Goal: Communication & Community: Answer question/provide support

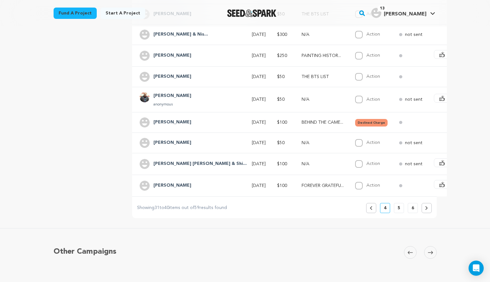
scroll to position [220, 0]
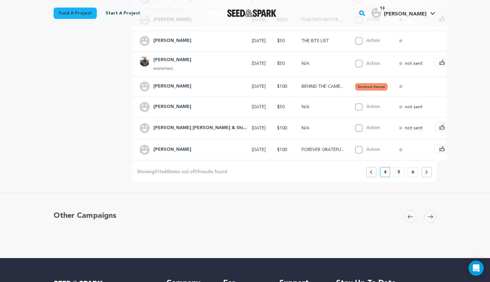
click at [412, 175] on p "6" at bounding box center [412, 172] width 3 height 6
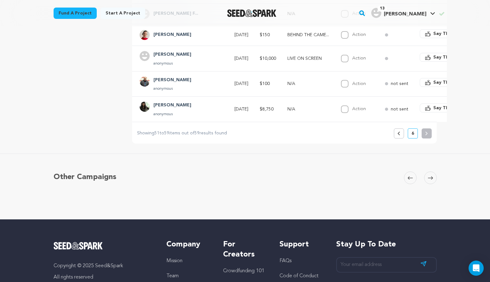
scroll to position [252, 0]
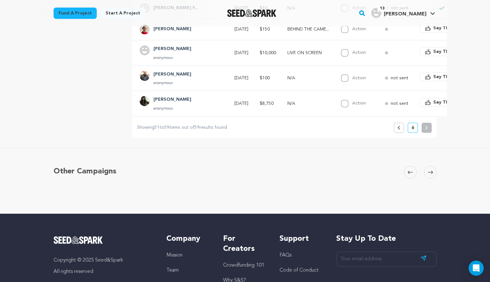
click at [400, 130] on button "Previous" at bounding box center [399, 128] width 10 height 10
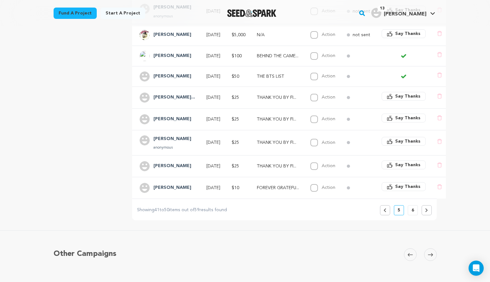
scroll to position [189, 0]
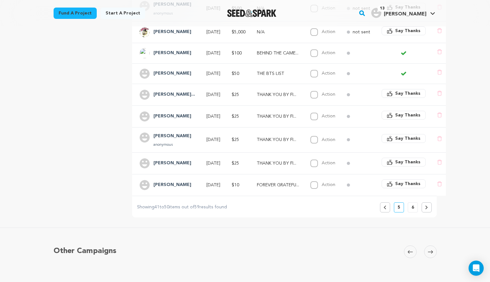
click at [383, 213] on button "Previous" at bounding box center [385, 207] width 10 height 10
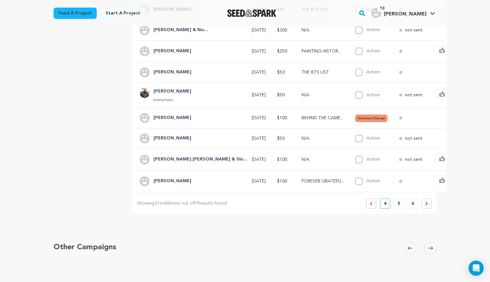
click at [368, 208] on button "Previous" at bounding box center [371, 204] width 10 height 10
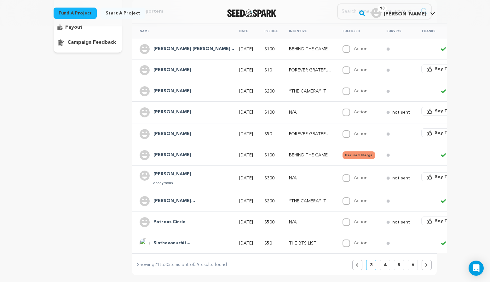
scroll to position [126, 0]
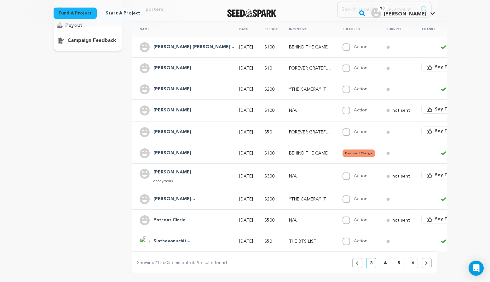
click at [358, 266] on button "Previous" at bounding box center [357, 263] width 10 height 10
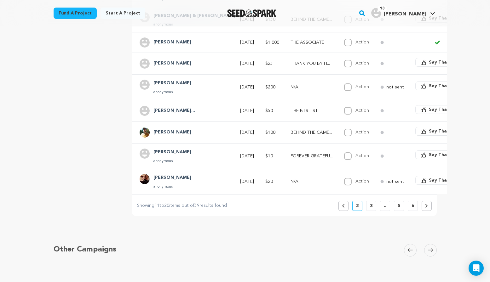
scroll to position [220, 0]
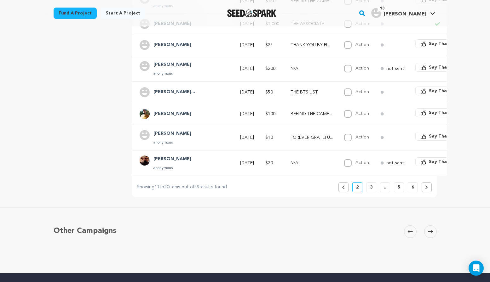
click at [426, 192] on button at bounding box center [426, 187] width 10 height 10
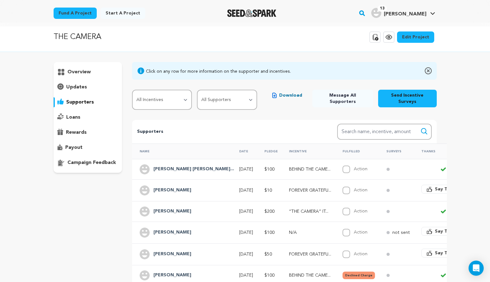
scroll to position [0, 0]
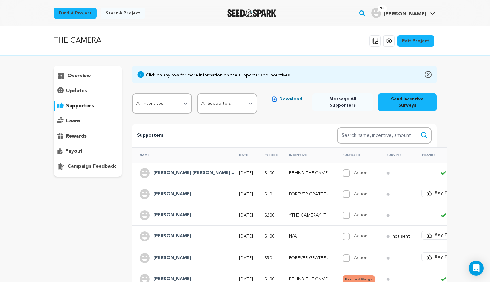
click at [435, 195] on span "Say Thanks" at bounding box center [447, 193] width 25 height 6
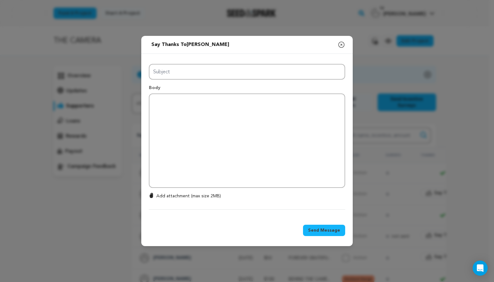
type input "Thanks for your support!"
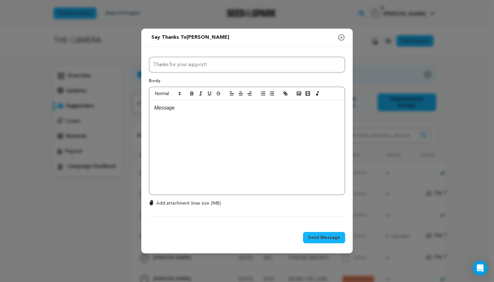
click at [367, 180] on div "Send message to [PERSON_NAME] Say thanks to [PERSON_NAME] Compose New Message C…" at bounding box center [247, 141] width 494 height 282
click at [341, 32] on button "Close modal" at bounding box center [342, 37] width 8 height 13
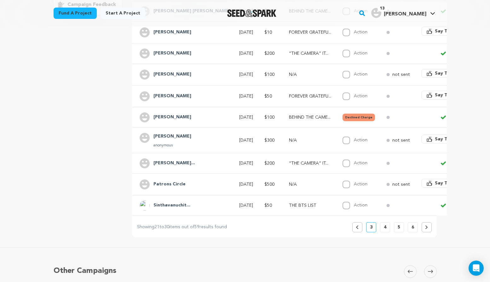
scroll to position [157, 0]
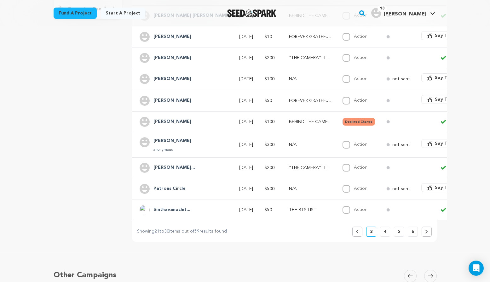
click at [427, 237] on button at bounding box center [426, 232] width 10 height 10
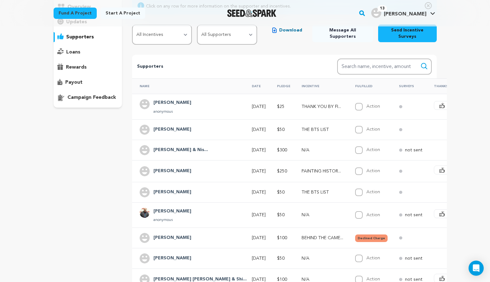
scroll to position [94, 0]
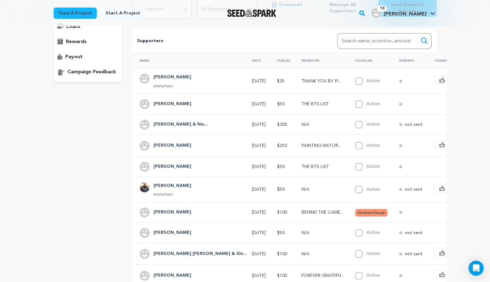
click at [355, 214] on button "Declined Charge" at bounding box center [371, 213] width 32 height 8
click at [168, 214] on h4 "[PERSON_NAME]" at bounding box center [172, 213] width 38 height 8
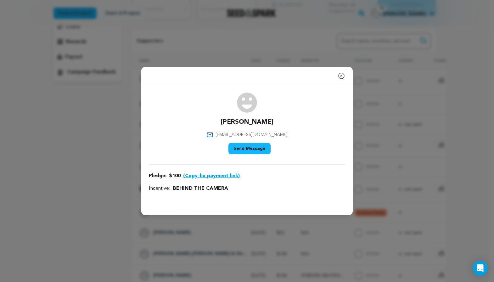
click at [342, 77] on icon "button" at bounding box center [342, 76] width 6 height 6
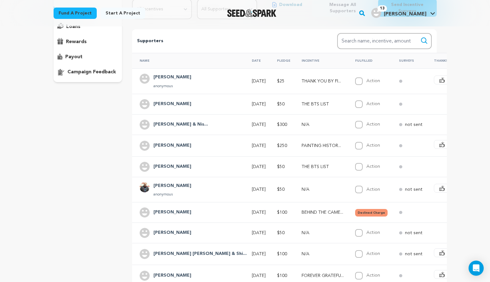
click at [355, 211] on button "Declined Charge" at bounding box center [371, 213] width 32 height 8
click at [355, 213] on button "Declined Charge" at bounding box center [371, 213] width 32 height 8
click at [355, 210] on button "Declined Charge" at bounding box center [371, 213] width 32 height 8
click at [294, 190] on td "N/A" at bounding box center [321, 190] width 54 height 26
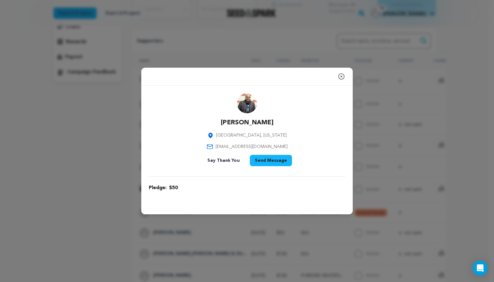
click at [341, 77] on icon "button" at bounding box center [342, 77] width 6 height 6
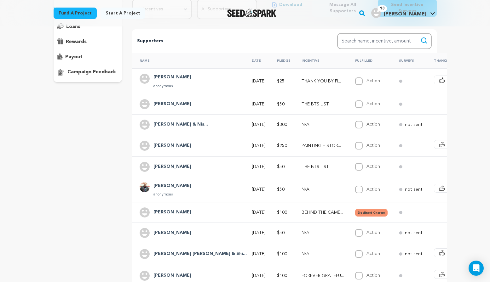
click at [355, 213] on button "Declined Charge" at bounding box center [371, 213] width 32 height 8
click at [244, 213] on td "[DATE]" at bounding box center [256, 212] width 25 height 20
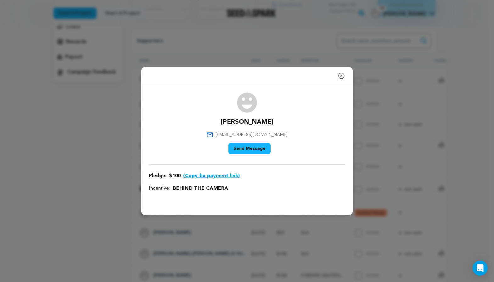
click at [217, 177] on button "(Copy fix payment link)" at bounding box center [211, 176] width 57 height 8
click at [213, 176] on button "(Copy fix payment link)" at bounding box center [211, 176] width 57 height 8
click at [340, 76] on icon "button" at bounding box center [342, 76] width 8 height 8
